Goal: Task Accomplishment & Management: Manage account settings

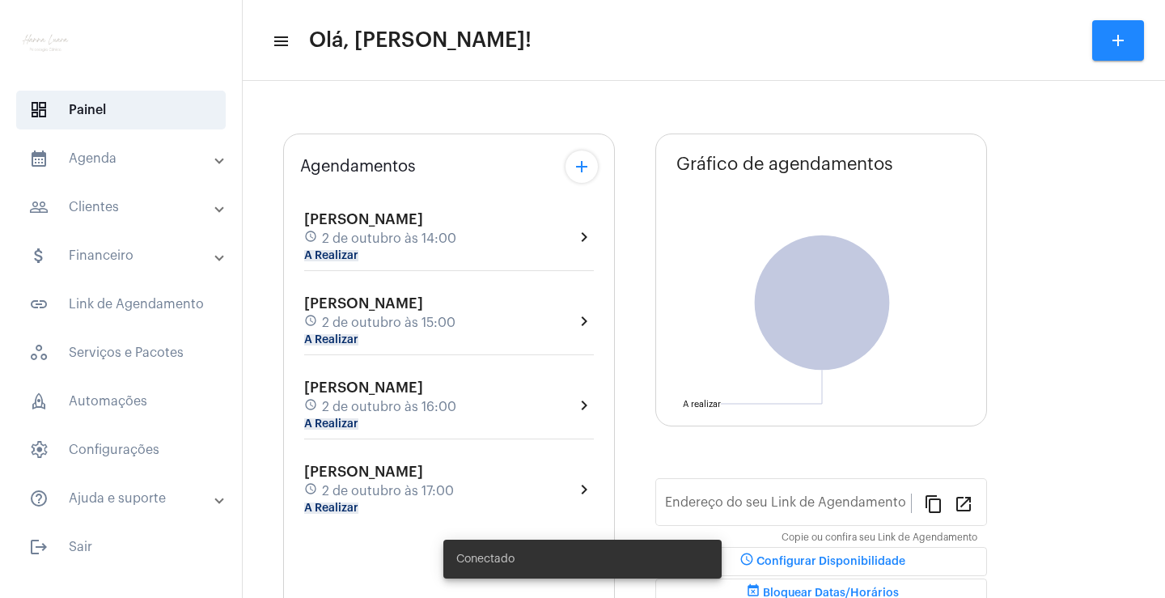
type input "[URL][DOMAIN_NAME]"
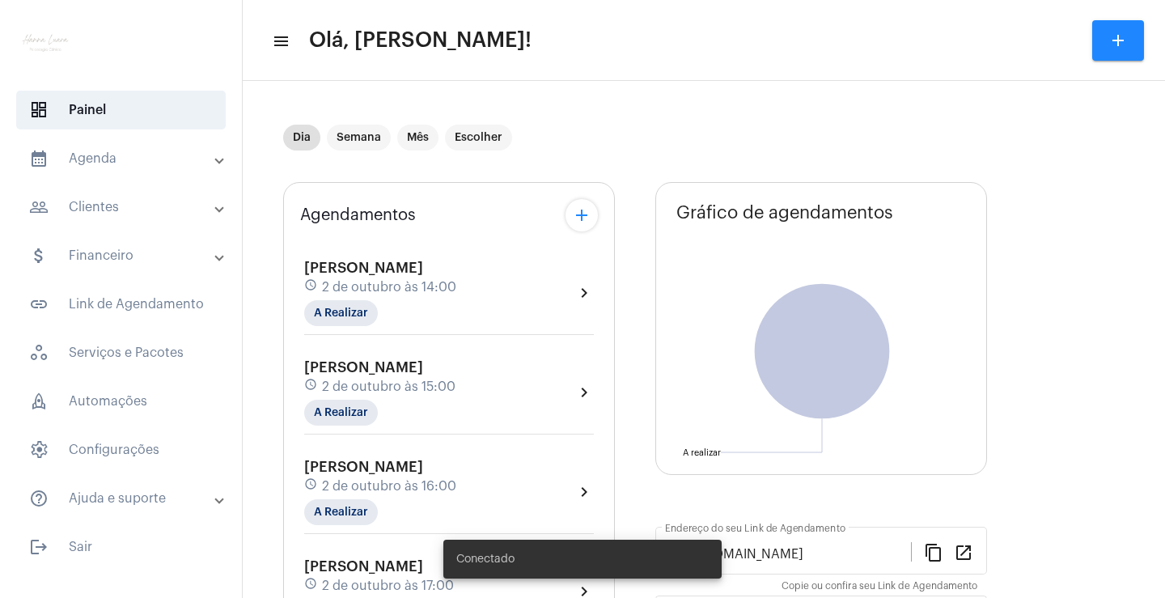
click at [456, 480] on div "schedule [DATE] 16:00" at bounding box center [380, 486] width 152 height 18
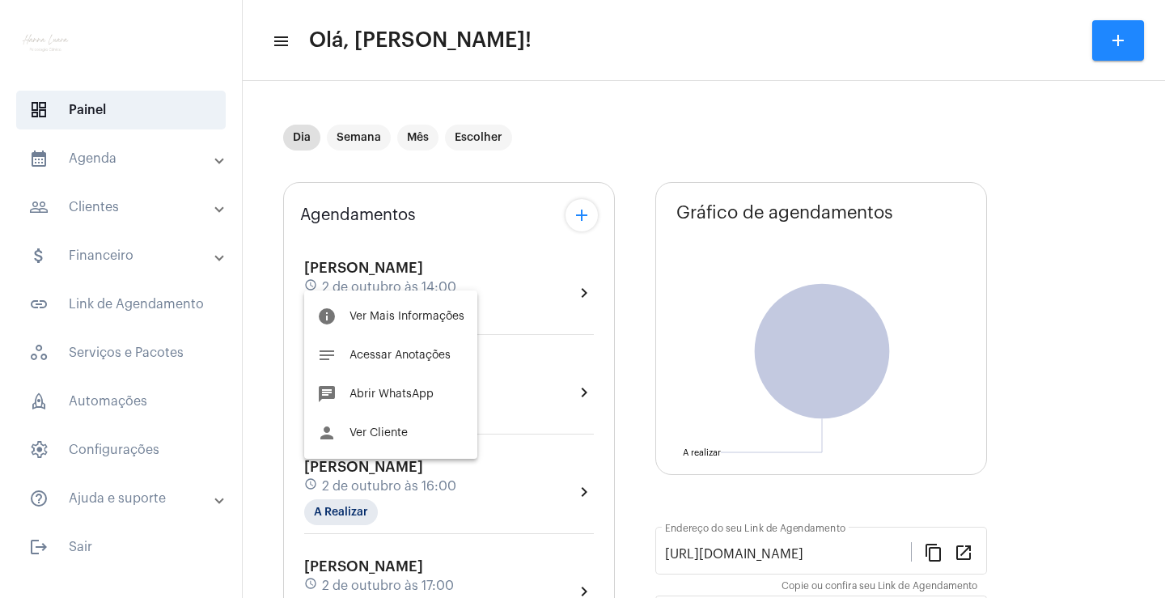
click at [457, 565] on div at bounding box center [582, 299] width 1165 height 598
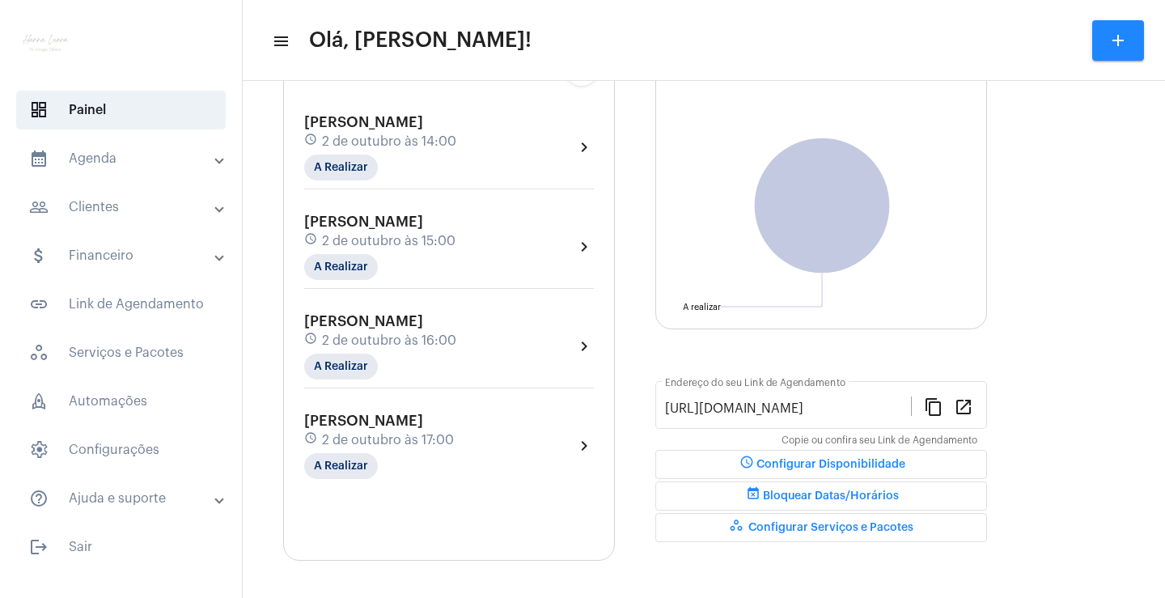
scroll to position [149, 0]
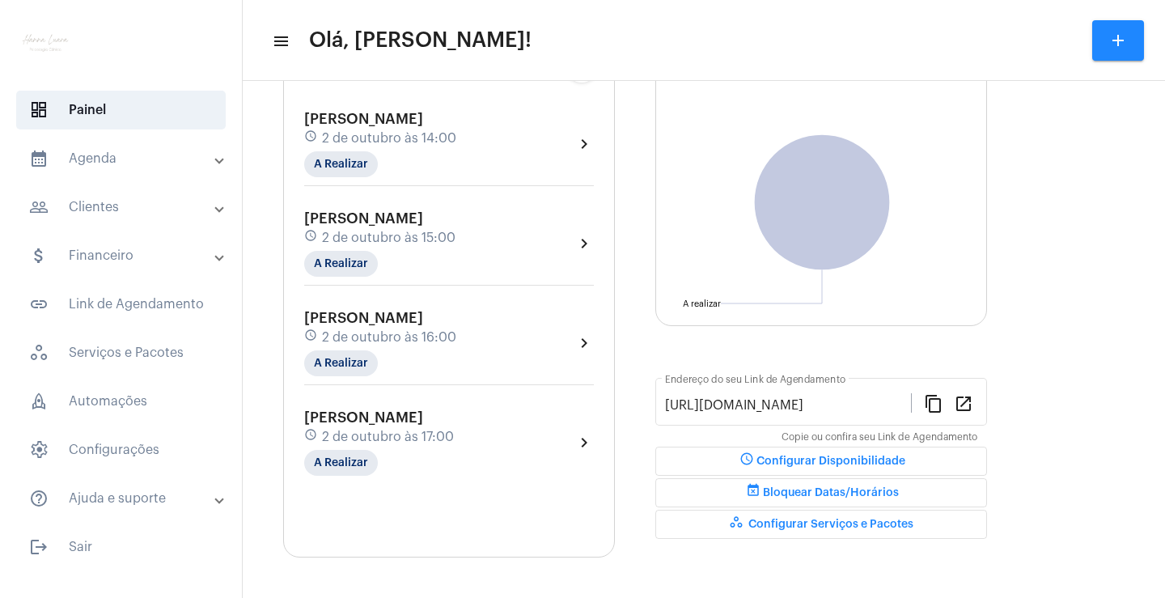
click at [454, 447] on div "[PERSON_NAME] schedule [DATE] 17:00 A Realizar" at bounding box center [379, 442] width 150 height 66
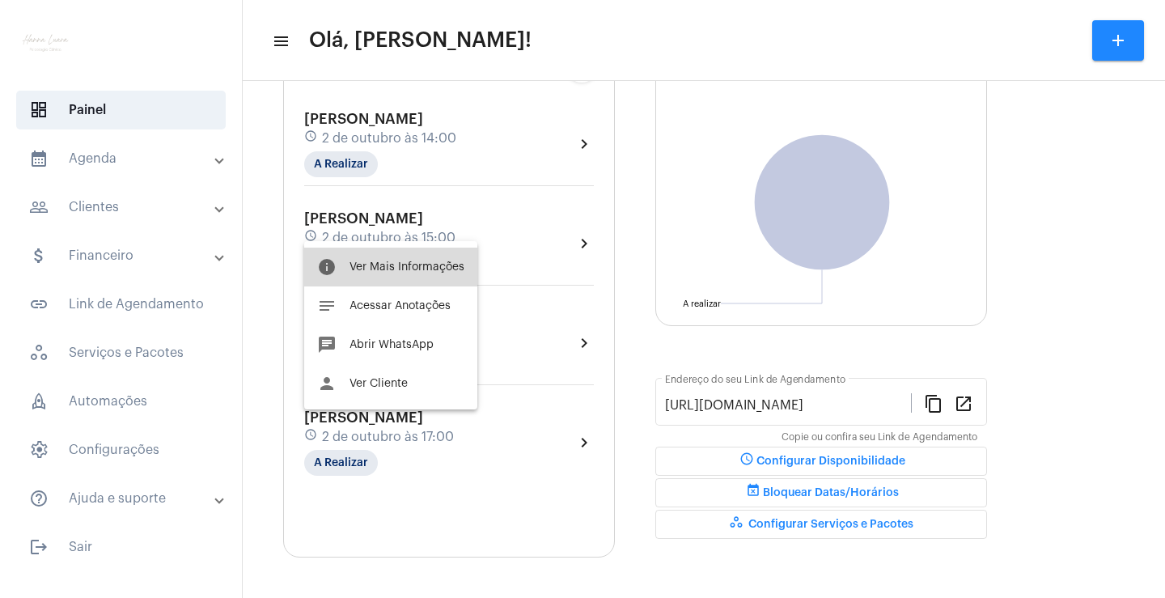
click at [455, 270] on span "Ver Mais Informações" at bounding box center [407, 266] width 115 height 11
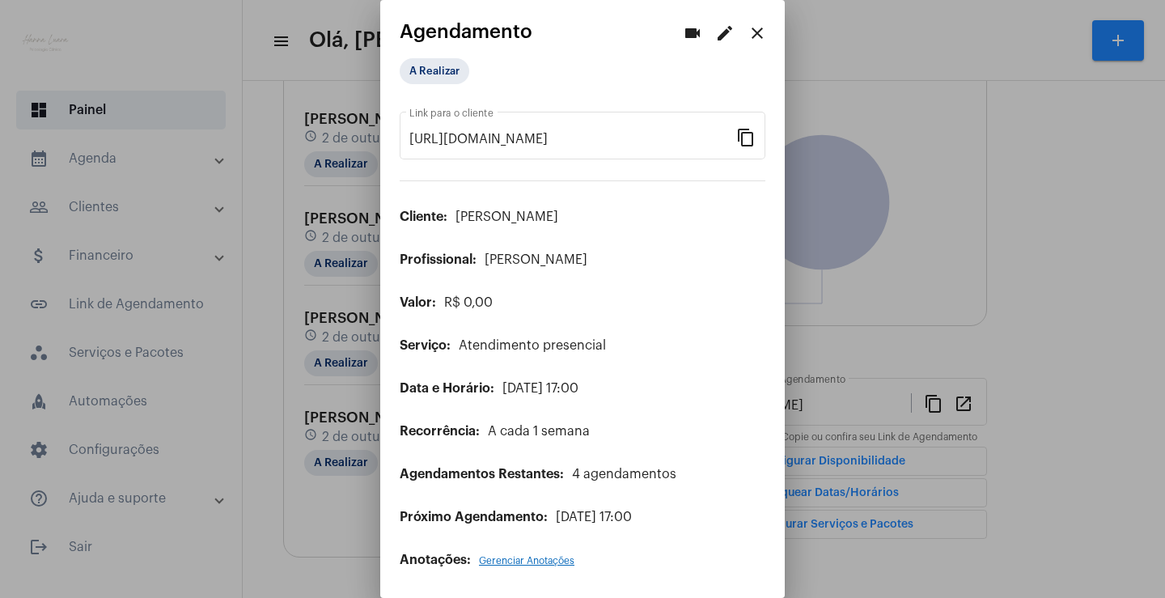
scroll to position [3, 0]
click at [716, 30] on mat-icon "edit" at bounding box center [724, 32] width 19 height 19
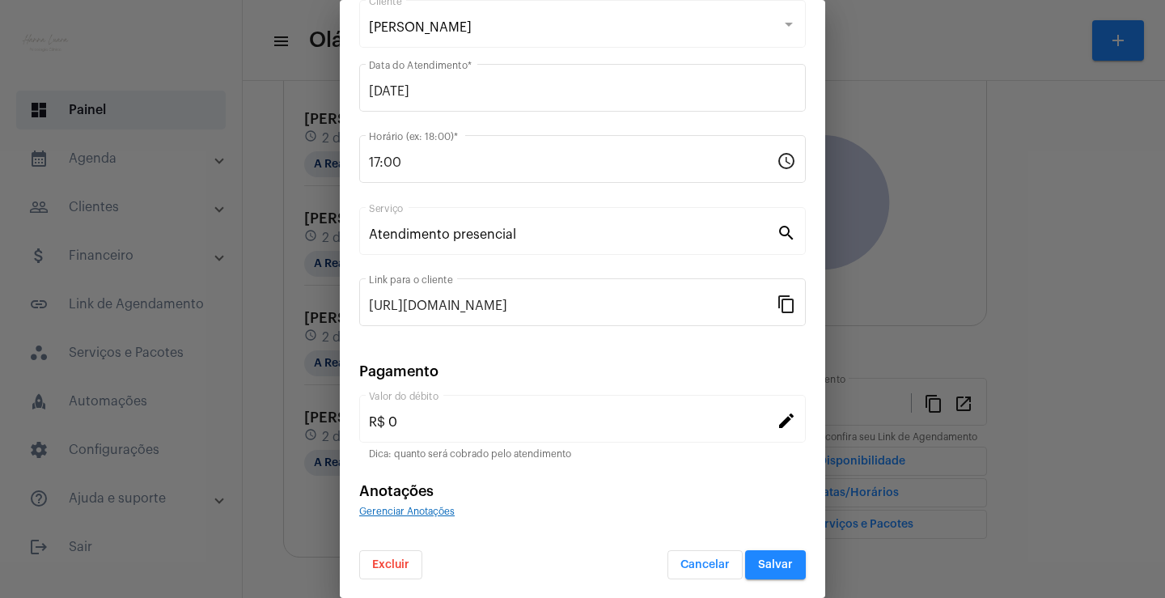
scroll to position [99, 0]
click at [413, 563] on button "Excluir" at bounding box center [390, 563] width 63 height 29
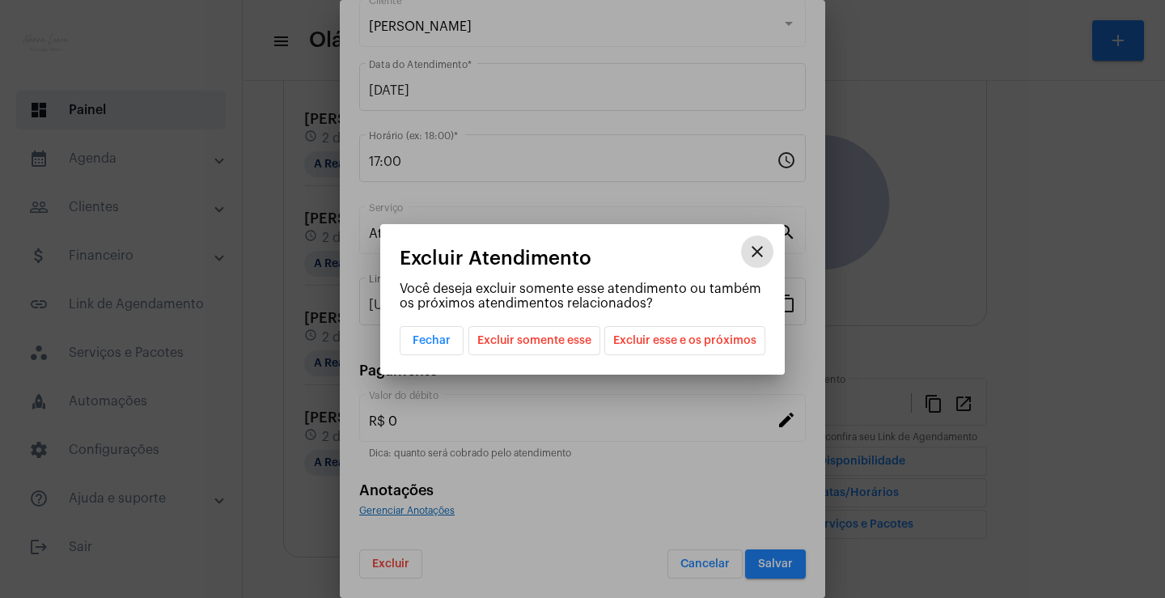
click at [714, 344] on span "Excluir esse e os próximos" at bounding box center [684, 341] width 143 height 28
